Goal: Find specific page/section

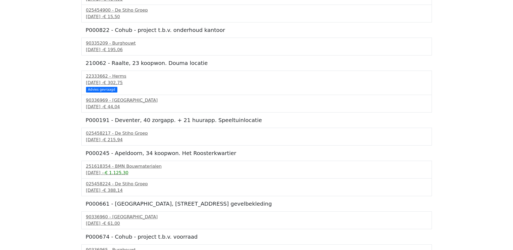
scroll to position [135, 0]
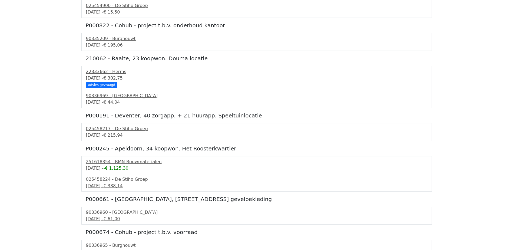
click at [112, 79] on div "16 september 2025 - € 302,75" at bounding box center [256, 78] width 341 height 6
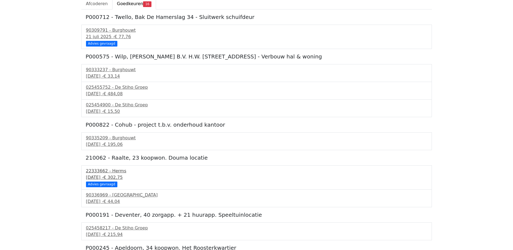
scroll to position [1, 0]
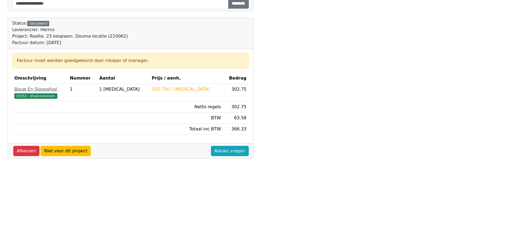
scroll to position [151, 0]
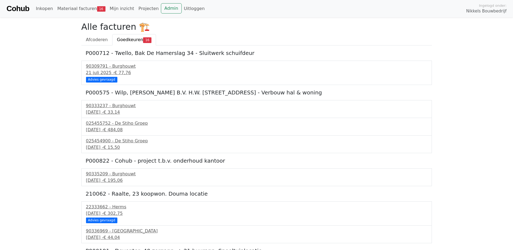
scroll to position [1, 0]
click at [163, 9] on link "Admin" at bounding box center [171, 8] width 21 height 10
